Goal: Task Accomplishment & Management: Manage account settings

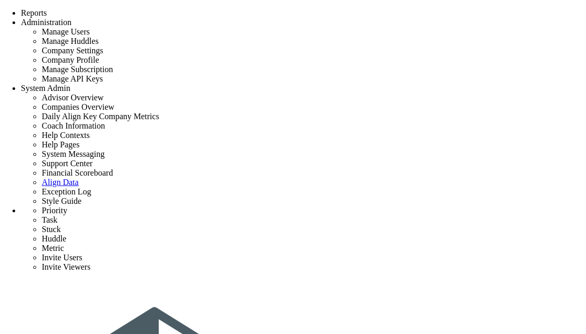
click at [147, 9] on span "Tasks" at bounding box center [143, 5] width 17 height 8
checkbox input "false"
type input "[DATE]"
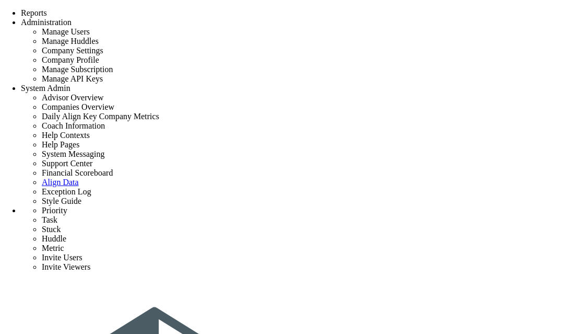
checkbox input "false"
type input "project 3"
type input "ff"
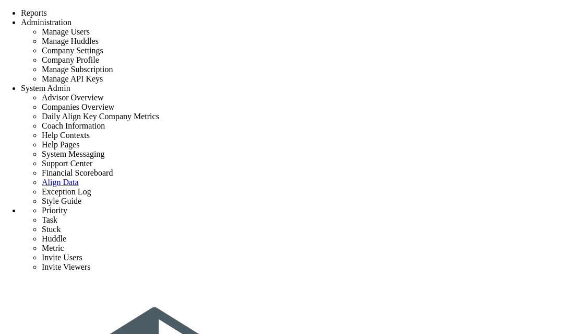
checkbox input "false"
type input "[DATE]"
checkbox input "false"
type input "project 3"
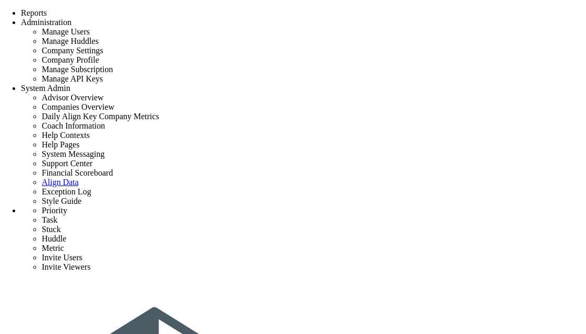
type input "fg"
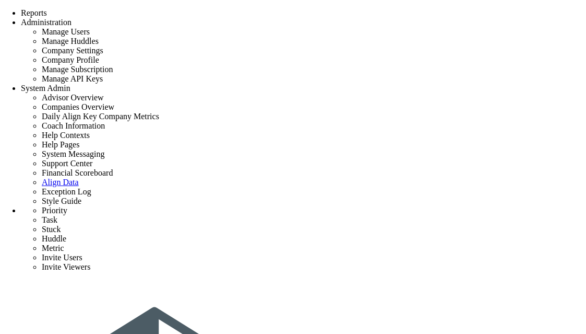
checkbox input "false"
type input "[DATE]"
checkbox input "false"
type input "project 3"
type input "fg"
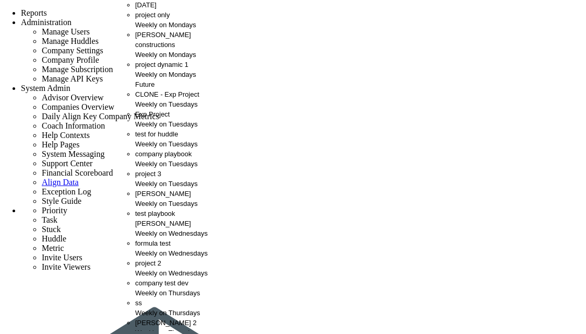
click at [150, 49] on span "[PERSON_NAME] constructions" at bounding box center [163, 40] width 56 height 18
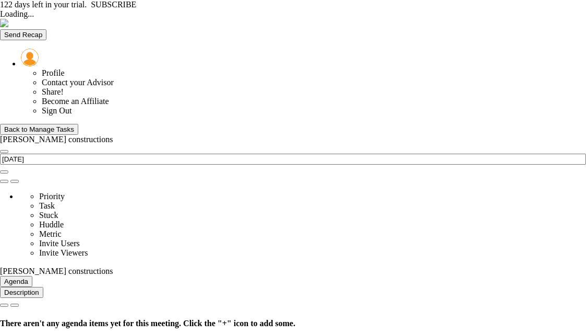
type input "[DATE]"
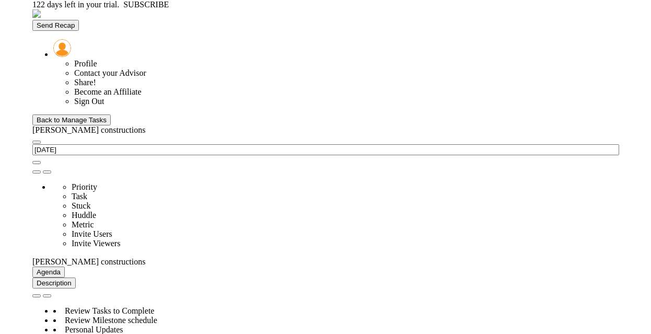
scroll to position [37, 90]
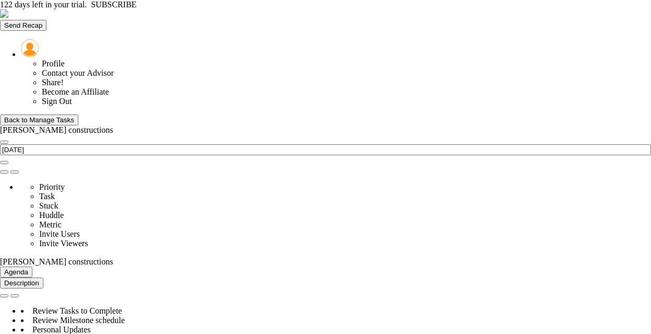
scroll to position [510, 0]
type input "[PERSON_NAME]"
type input "[DATE]"
type input "jk"
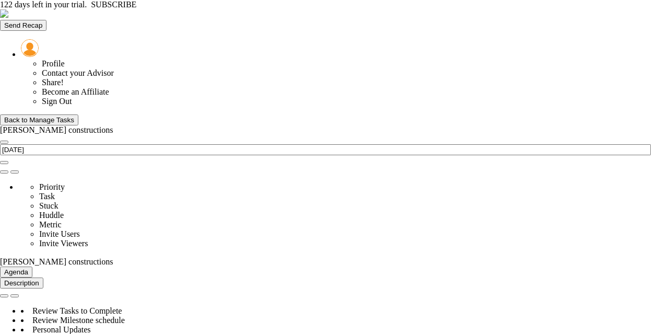
type input "[DATE]"
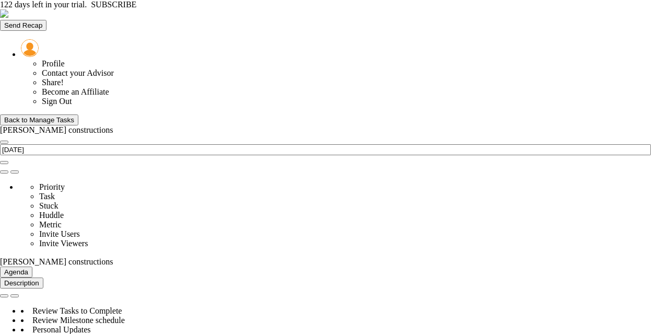
type input "jk"
type input "[DATE]"
type input "[PERSON_NAME]"
type input "[PERSON_NAME] constructions"
